Goal: Ask a question

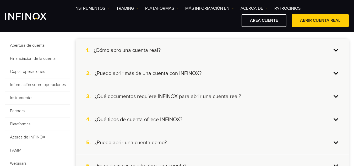
scroll to position [131, 0]
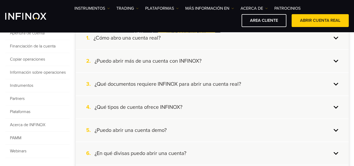
click at [335, 84] on div "3. ¿Qué documentos requiere INFINOX para abrir una cuenta real?" at bounding box center [212, 84] width 273 height 23
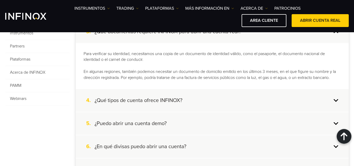
scroll to position [210, 0]
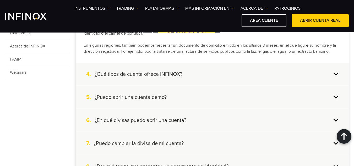
click at [336, 75] on div "4. ¿Qué tipos de cuenta ofrece INFINOX?" at bounding box center [212, 74] width 273 height 23
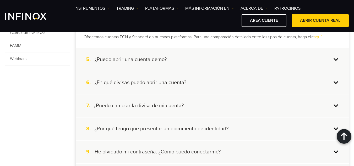
scroll to position [236, 0]
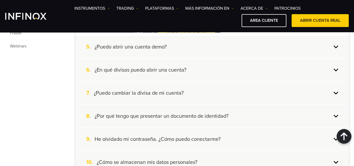
click at [336, 93] on div "7. ¿Puedo cambiar la divisa de mi cuenta?" at bounding box center [212, 93] width 273 height 23
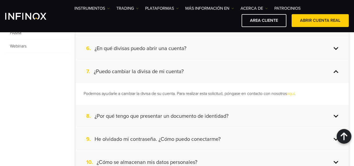
click at [336, 92] on p "Podemos ayudarle a cambiar la divisa de su cuenta. Para realizar esta solicitud…" at bounding box center [212, 94] width 257 height 6
click at [337, 96] on p "Podemos ayudarle a cambiar la divisa de su cuenta. Para realizar esta solicitud…" at bounding box center [212, 94] width 257 height 6
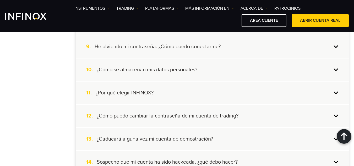
scroll to position [341, 0]
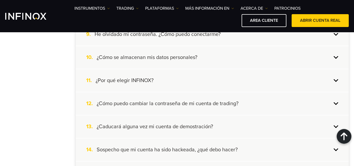
click at [336, 78] on div "11. ¿Por qué elegir INFINOX?" at bounding box center [212, 80] width 273 height 23
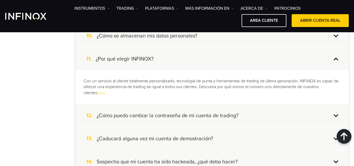
scroll to position [0, 0]
click at [336, 78] on p "Con un servicio al cliente totalmente personalizado, tecnología de punta y herr…" at bounding box center [212, 87] width 257 height 18
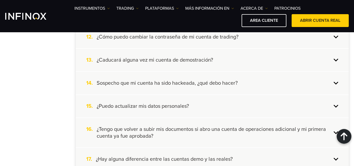
scroll to position [445, 0]
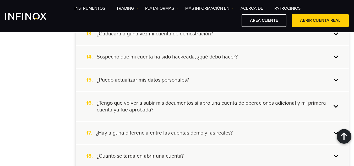
click at [334, 105] on div "16. ¿Tengo que volver a subir mis documentos si abro una cuenta de operaciones …" at bounding box center [212, 106] width 273 height 29
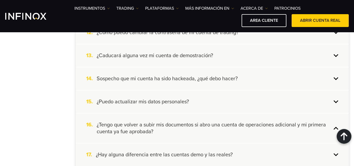
scroll to position [412, 0]
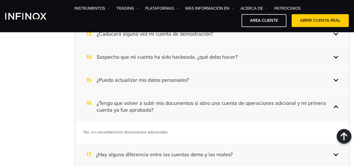
click at [334, 105] on div "16. ¿Tengo que volver a subir mis documentos si abro una cuenta de operaciones …" at bounding box center [212, 106] width 273 height 29
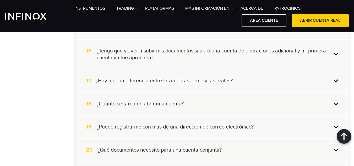
scroll to position [490, 0]
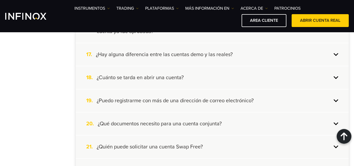
click at [334, 56] on div "17. ¿Hay alguna diferencia entre las cuentas demo y las reales?" at bounding box center [212, 54] width 273 height 23
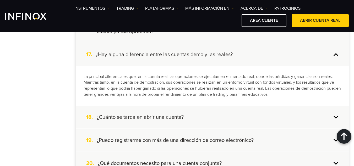
click at [336, 55] on div "17. ¿Hay alguna diferencia entre las cuentas demo y las reales?" at bounding box center [212, 54] width 273 height 23
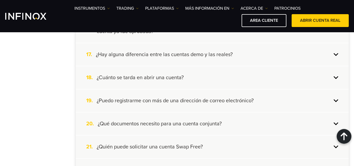
scroll to position [516, 0]
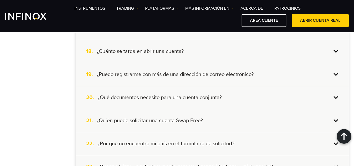
click at [337, 74] on div "19. ¿Puedo registrarme con más de una dirección de correo electrónico?" at bounding box center [212, 74] width 273 height 23
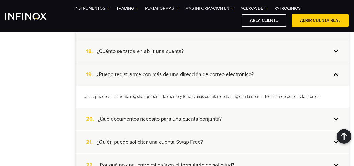
click at [338, 74] on div "19. ¿Puedo registrarme con más de una dirección de correo electrónico?" at bounding box center [212, 74] width 273 height 23
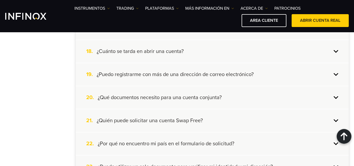
click at [338, 74] on div "19. ¿Puedo registrarme con más de una dirección de correo electrónico?" at bounding box center [212, 74] width 273 height 23
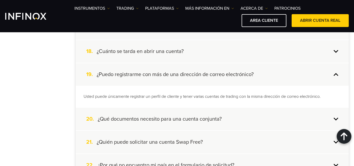
click at [337, 73] on div "19. ¿Puedo registrarme con más de una dirección de correo electrónico?" at bounding box center [212, 74] width 273 height 23
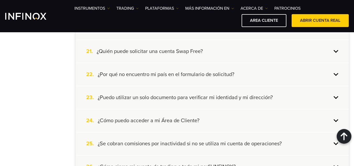
scroll to position [595, 0]
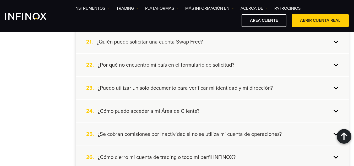
click at [337, 89] on div "23. ¿Puedo utilizar un solo documento para verificar mi identidad y mi direcció…" at bounding box center [212, 88] width 273 height 23
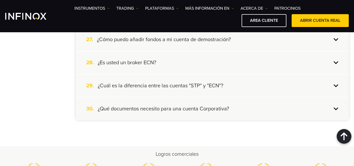
scroll to position [778, 0]
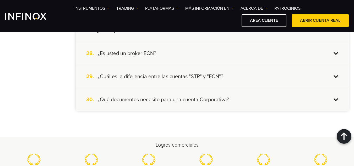
click at [339, 74] on div "29. ¿Cuál es la diferencia entre las cuentas "STP" y "ECN"?" at bounding box center [212, 76] width 273 height 23
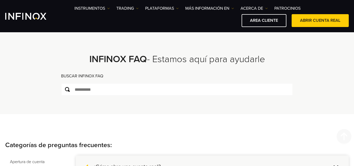
scroll to position [0, 0]
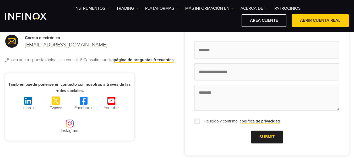
scroll to position [26, 0]
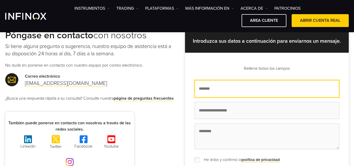
click at [236, 90] on input "Nombre *" at bounding box center [266, 89] width 145 height 18
type input "*****"
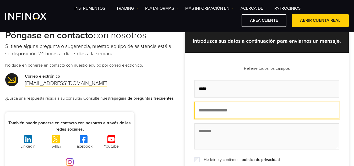
click at [249, 106] on input "Correo electrónico *" at bounding box center [266, 111] width 145 height 18
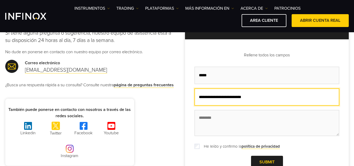
scroll to position [52, 0]
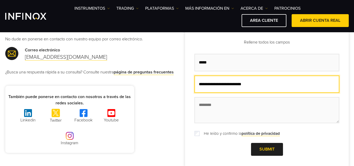
type input "**********"
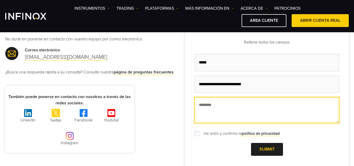
click at [233, 118] on textarea "Mensaje *" at bounding box center [266, 110] width 145 height 26
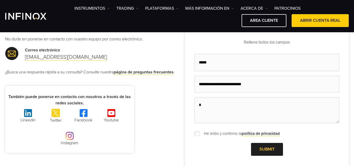
click at [198, 127] on div "**********" at bounding box center [266, 88] width 145 height 99
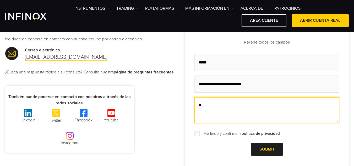
click at [214, 116] on textarea "*" at bounding box center [266, 110] width 145 height 26
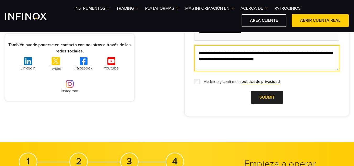
scroll to position [105, 0]
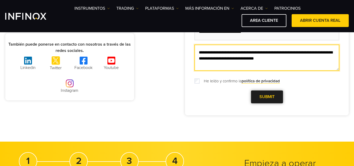
type textarea "**********"
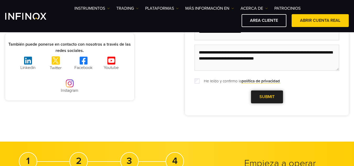
click at [267, 97] on span at bounding box center [267, 97] width 0 height 0
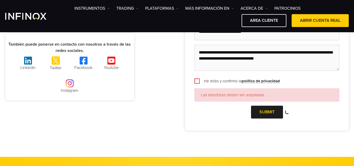
click at [198, 84] on div "He leído y confirmo la política de privacidad" at bounding box center [266, 81] width 145 height 6
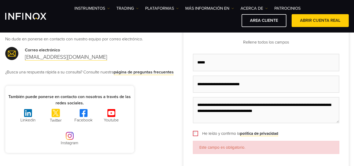
scroll to position [79, 0]
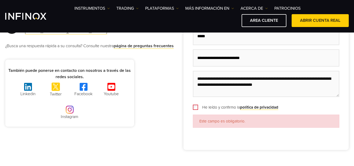
click at [231, 121] on div "Este campo es obligatorio." at bounding box center [266, 120] width 146 height 13
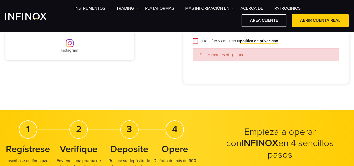
scroll to position [210, 0]
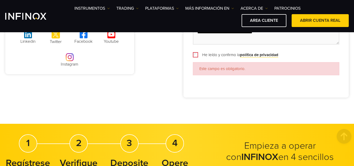
click at [288, 90] on div "**********" at bounding box center [265, 23] width 165 height 150
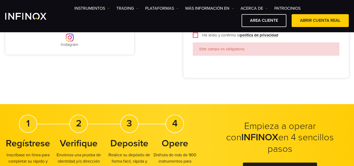
scroll to position [183, 0]
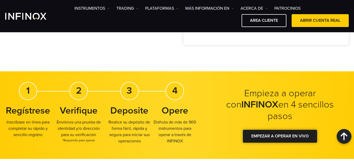
click at [280, 136] on div at bounding box center [280, 136] width 0 height 0
